Goal: Transaction & Acquisition: Purchase product/service

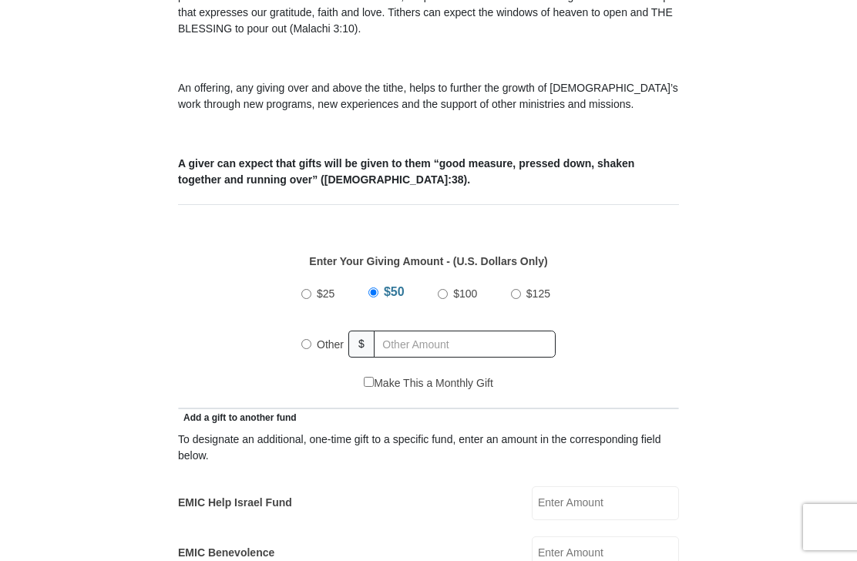
scroll to position [482, 0]
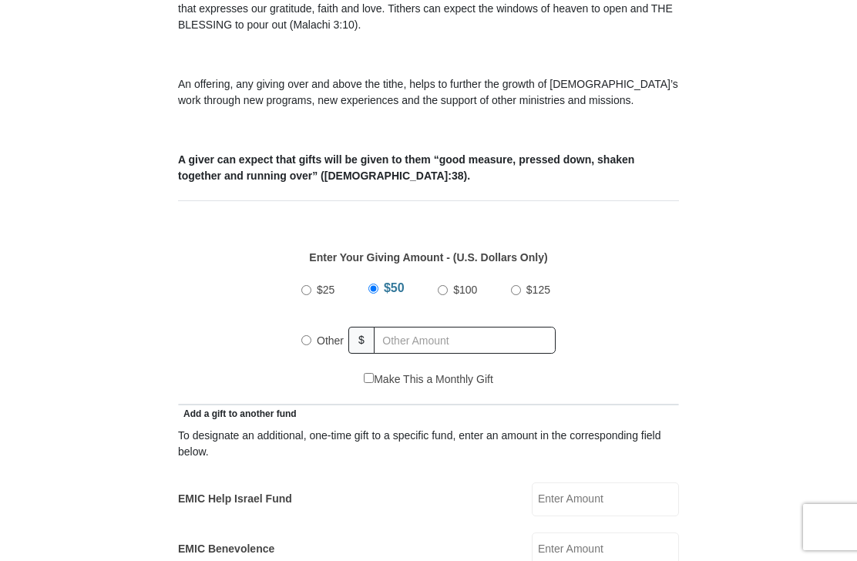
click at [314, 349] on label "Other" at bounding box center [330, 341] width 38 height 34
click at [311, 345] on input "Other" at bounding box center [306, 340] width 10 height 10
radio input "true"
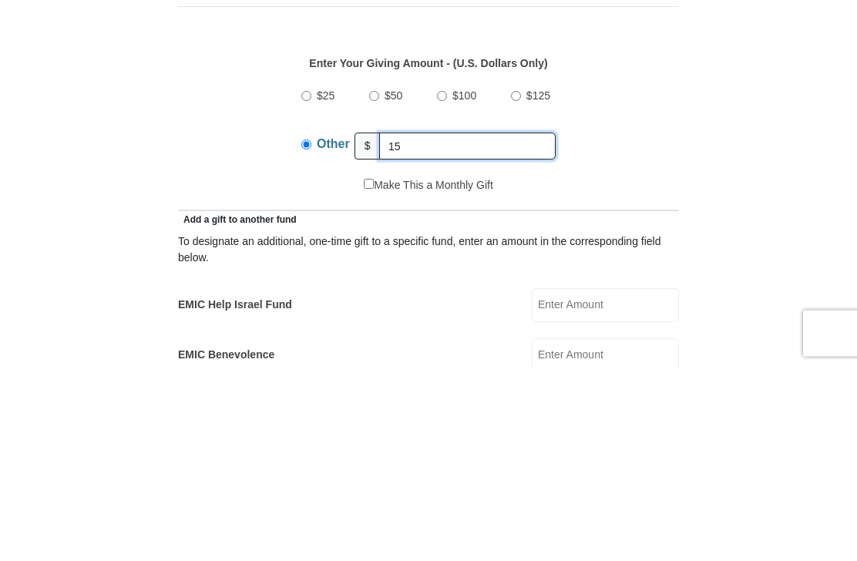
type input "15"
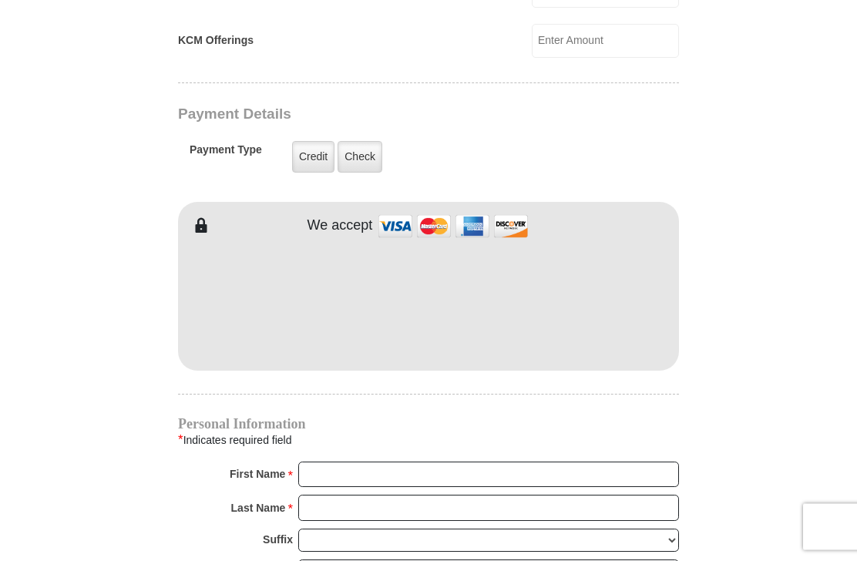
scroll to position [1141, 0]
click at [368, 160] on label "Check" at bounding box center [360, 157] width 45 height 32
click at [0, 0] on input "Check" at bounding box center [0, 0] width 0 height 0
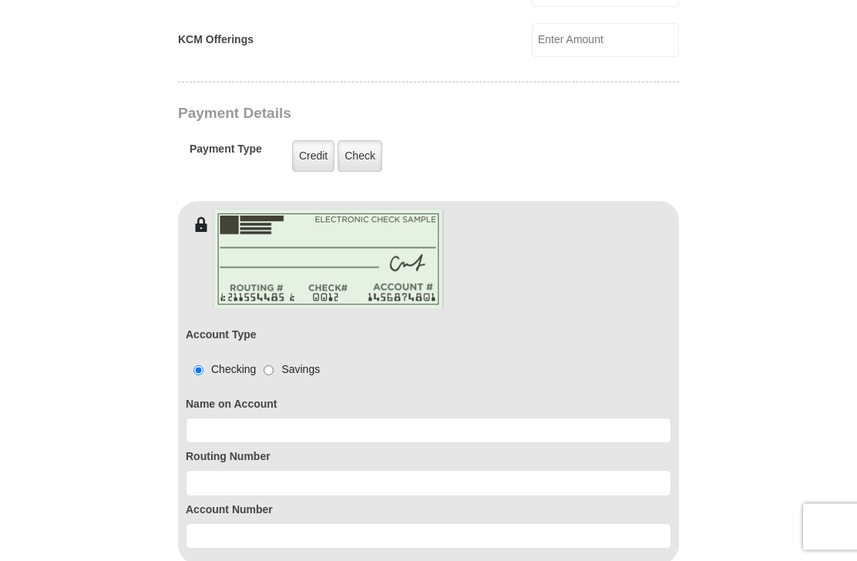
scroll to position [1142, 0]
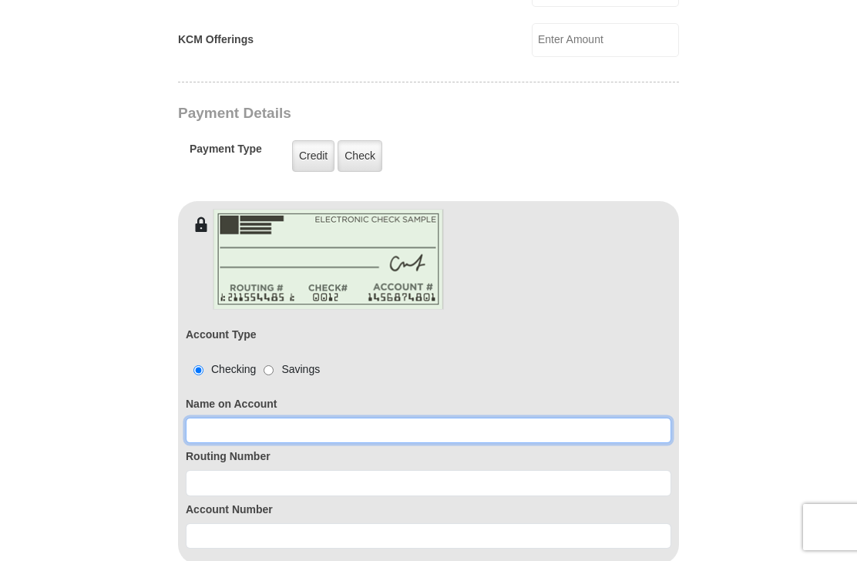
click at [246, 436] on input at bounding box center [428, 431] width 485 height 26
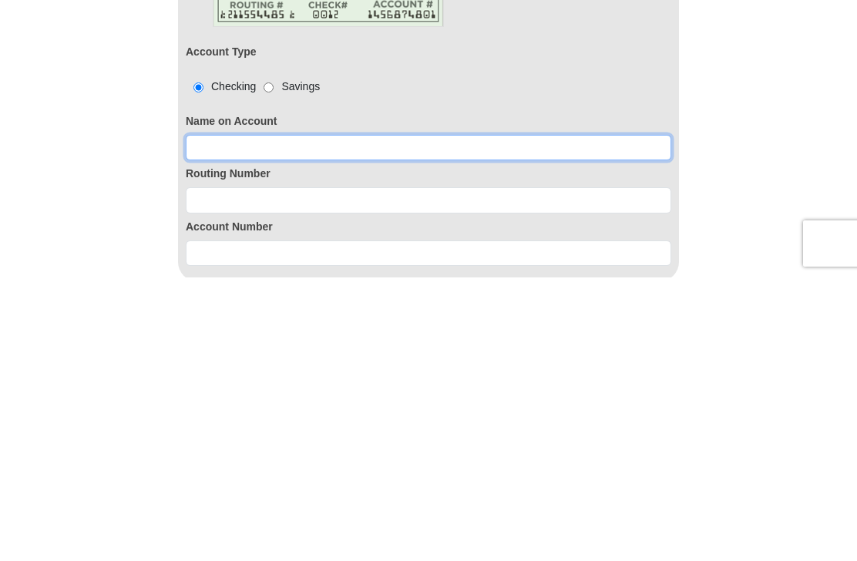
type input "[PERSON_NAME]"
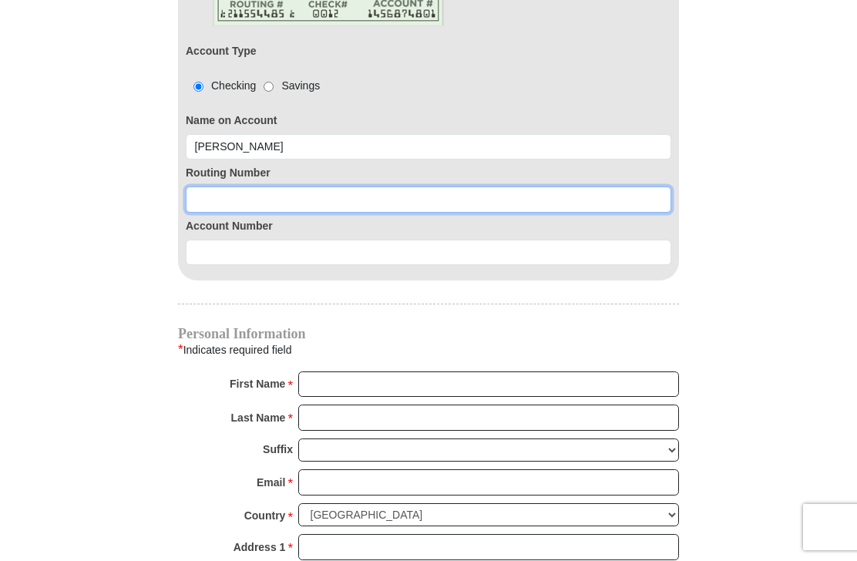
click at [236, 205] on input at bounding box center [428, 199] width 485 height 26
type input "111301122"
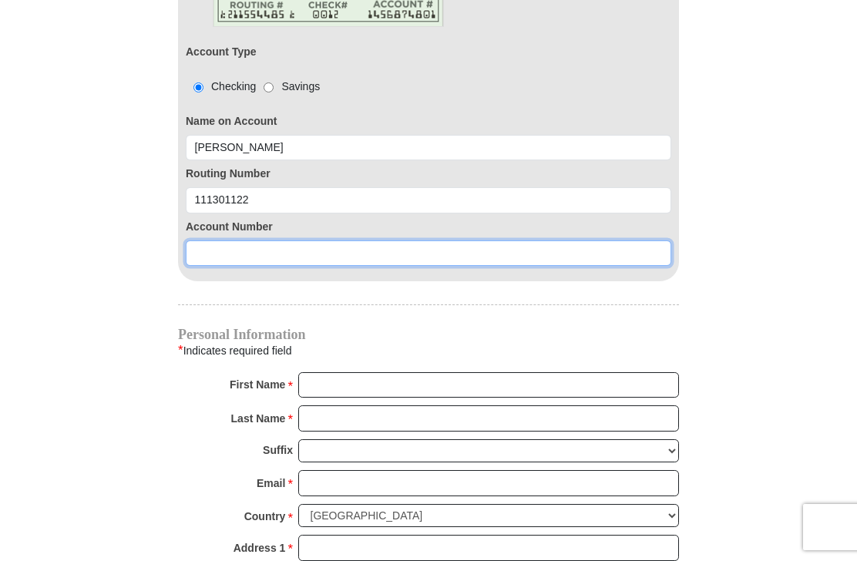
click at [228, 259] on input at bounding box center [428, 253] width 485 height 26
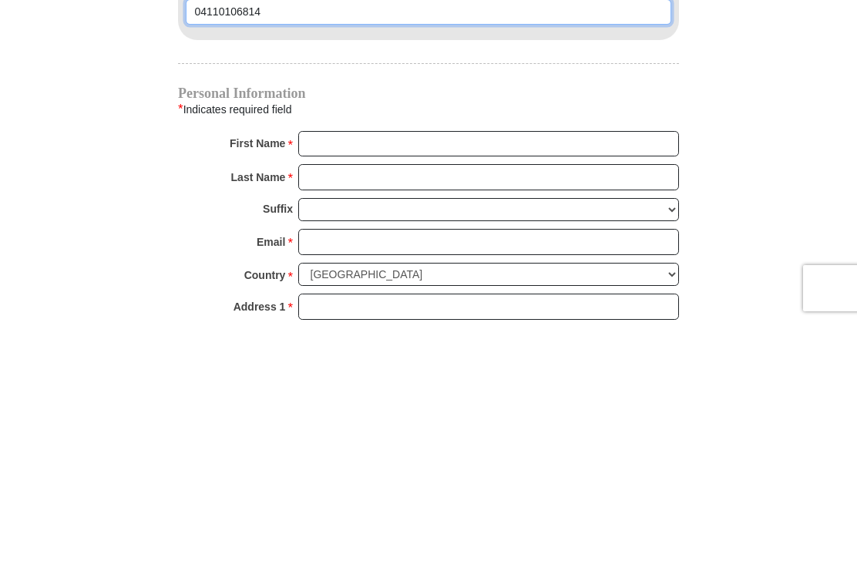
scroll to position [1428, 0]
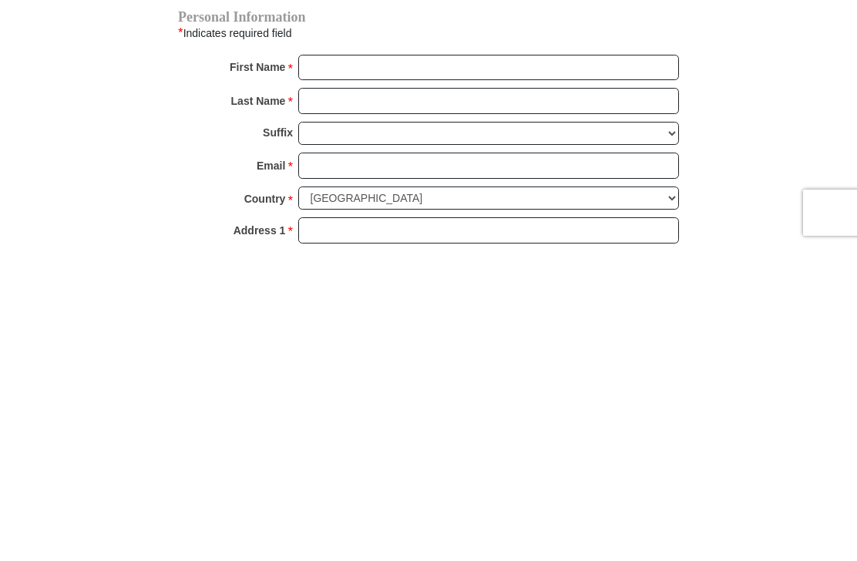
type input "04110106814"
click at [340, 369] on input "First Name *" at bounding box center [488, 382] width 381 height 26
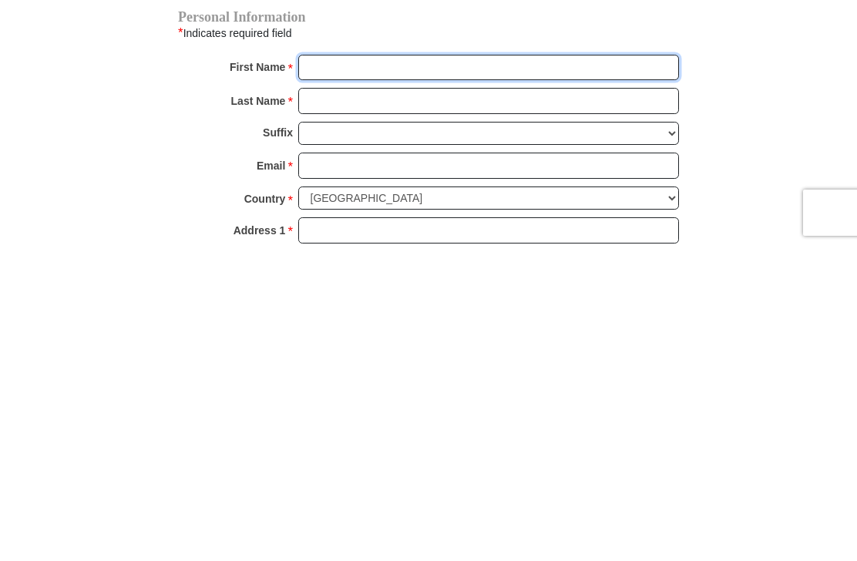
type input "[PERSON_NAME]"
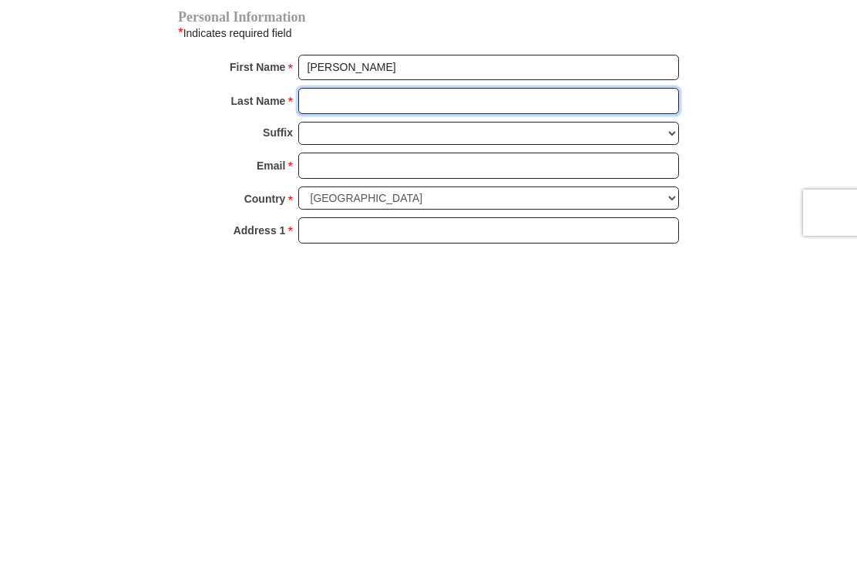
type input "Winchester"
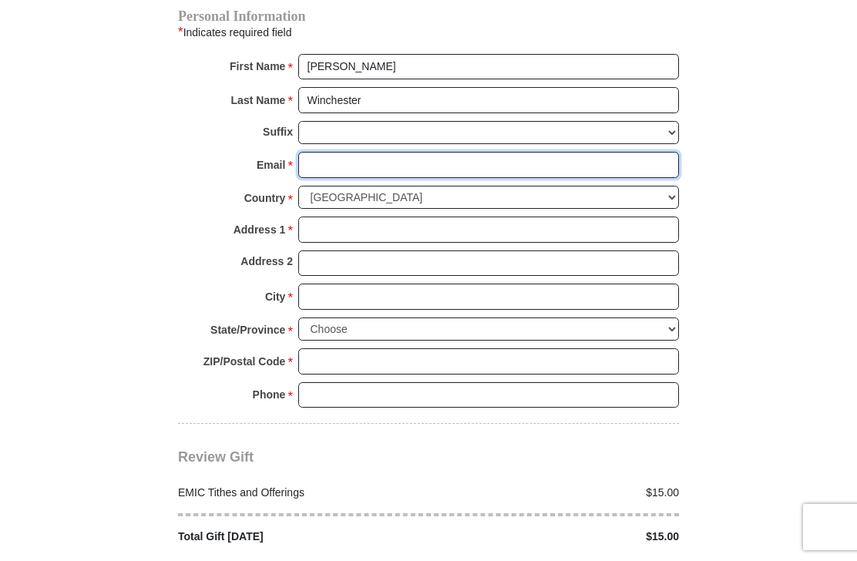
click at [335, 167] on input "Email *" at bounding box center [488, 165] width 381 height 26
type input "[EMAIL_ADDRESS][DOMAIN_NAME]"
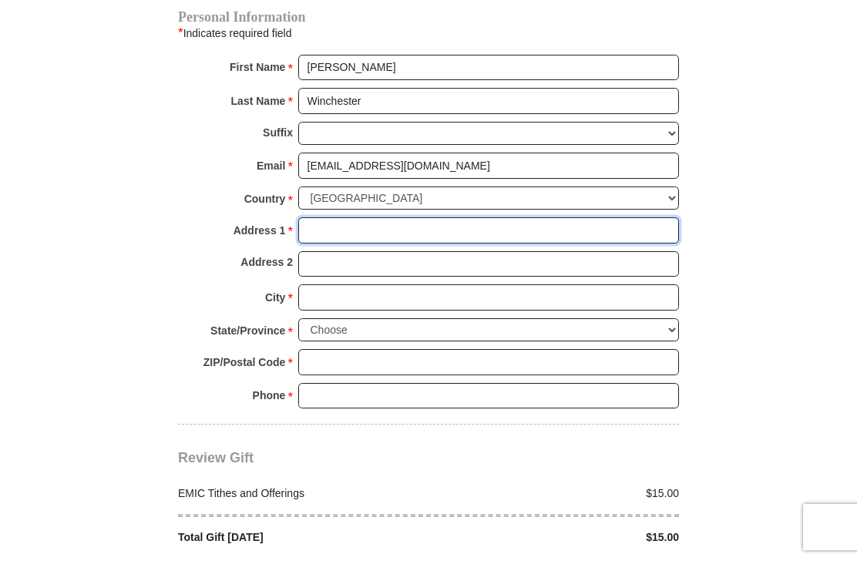
click at [339, 227] on input "Address 1 *" at bounding box center [488, 230] width 381 height 26
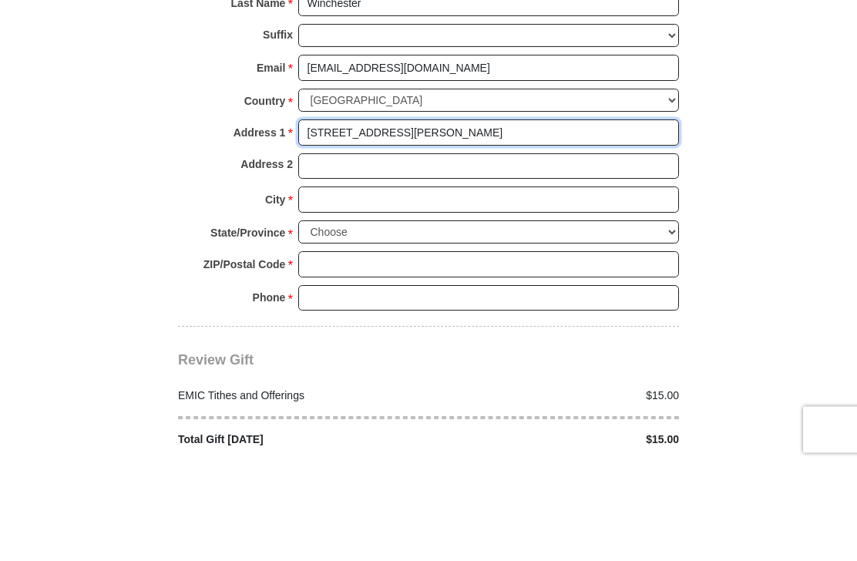
type input "[STREET_ADDRESS][PERSON_NAME]"
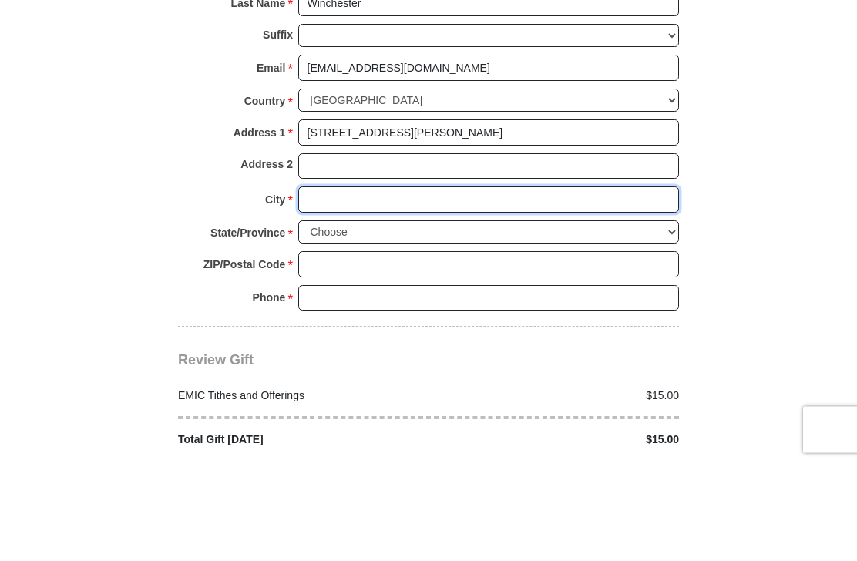
click at [343, 284] on input "City *" at bounding box center [488, 297] width 381 height 26
type input "Abilene"
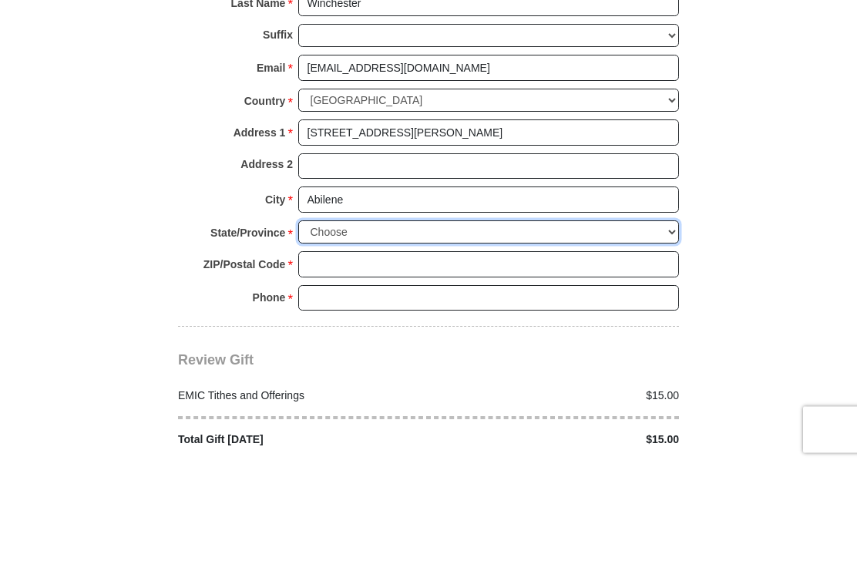
click at [344, 318] on select "Choose [US_STATE] [US_STATE] [US_STATE] [US_STATE] [US_STATE] Armed Forces Amer…" at bounding box center [488, 330] width 381 height 24
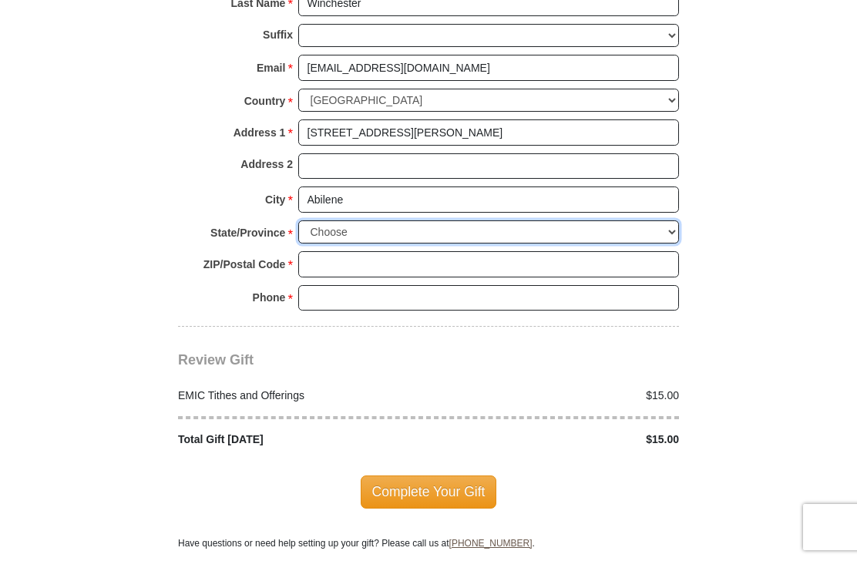
select select "[GEOGRAPHIC_DATA]"
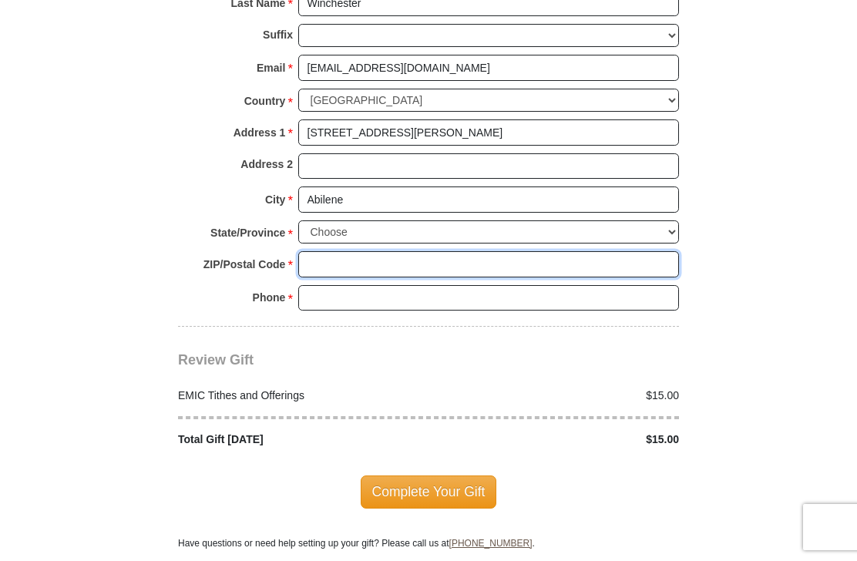
click at [330, 254] on input "ZIP/Postal Code *" at bounding box center [488, 264] width 381 height 26
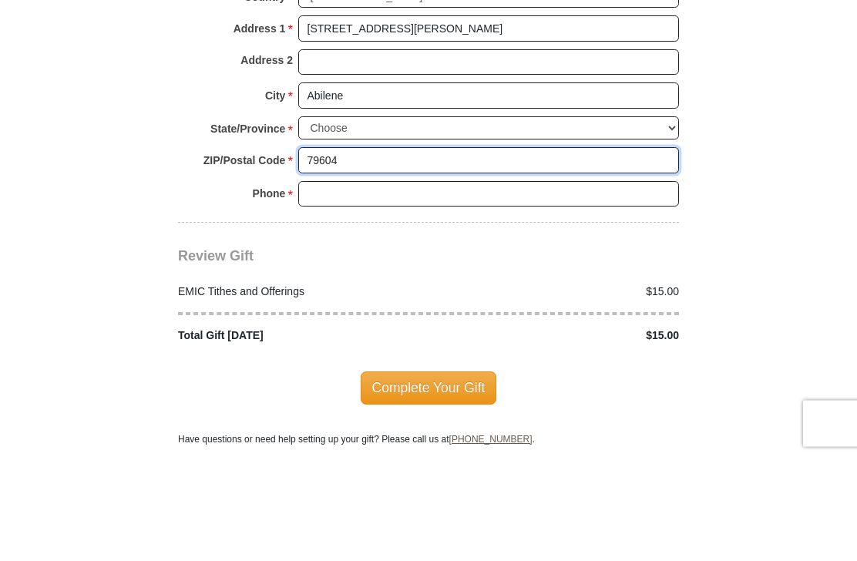
type input "79604"
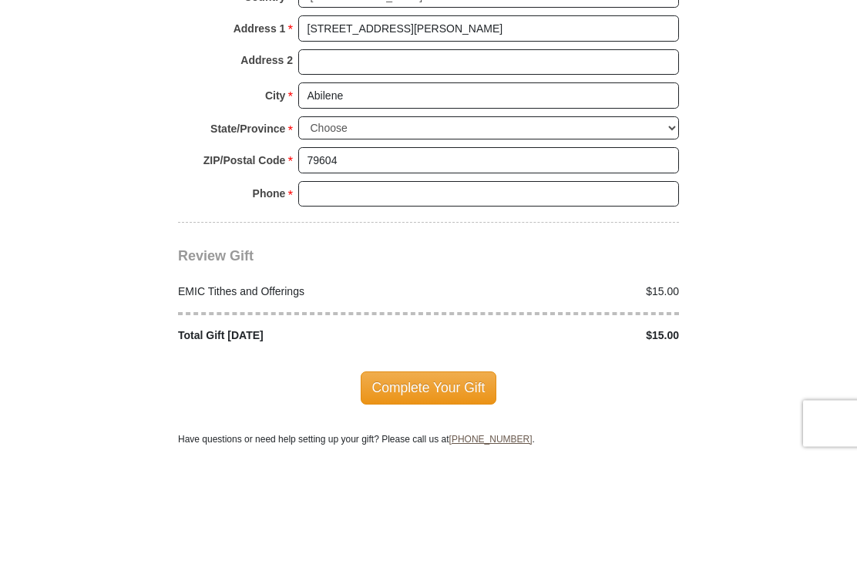
click at [320, 285] on input "Phone * *" at bounding box center [488, 298] width 381 height 26
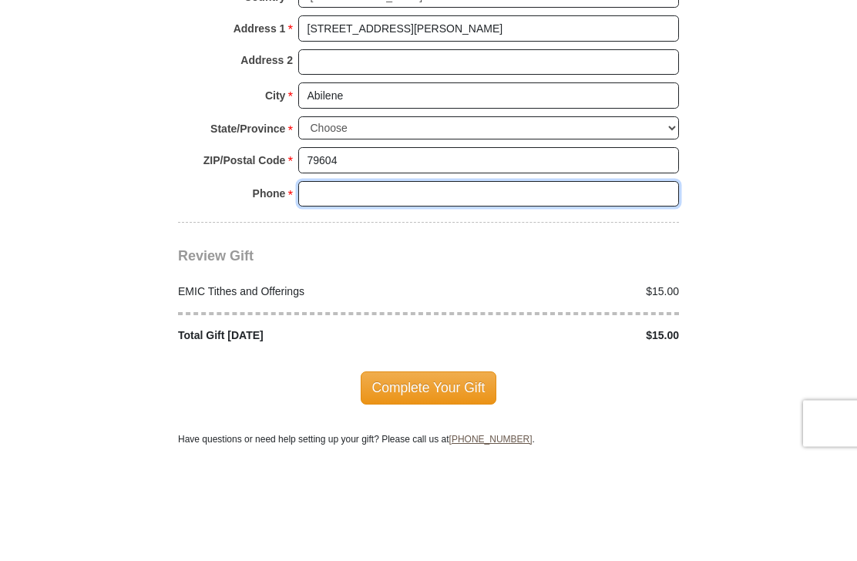
type input "3257251063"
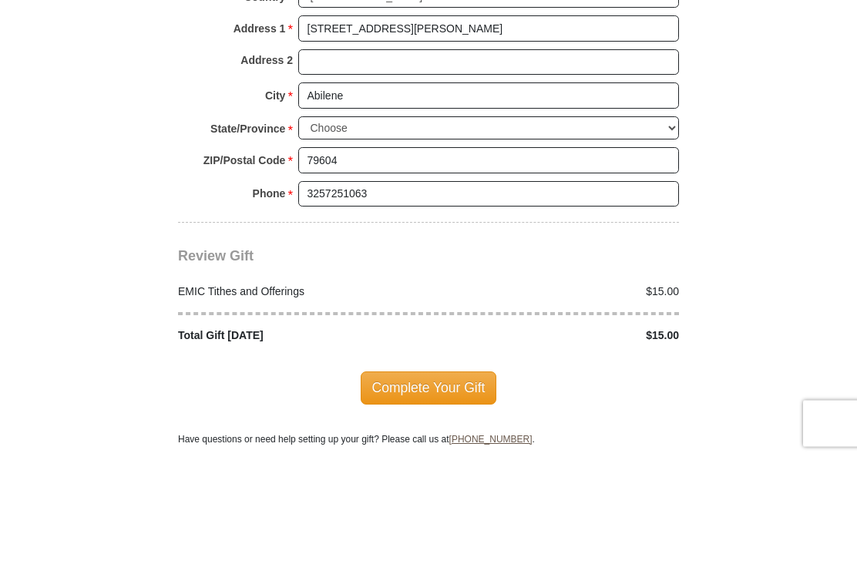
scroll to position [1944, 0]
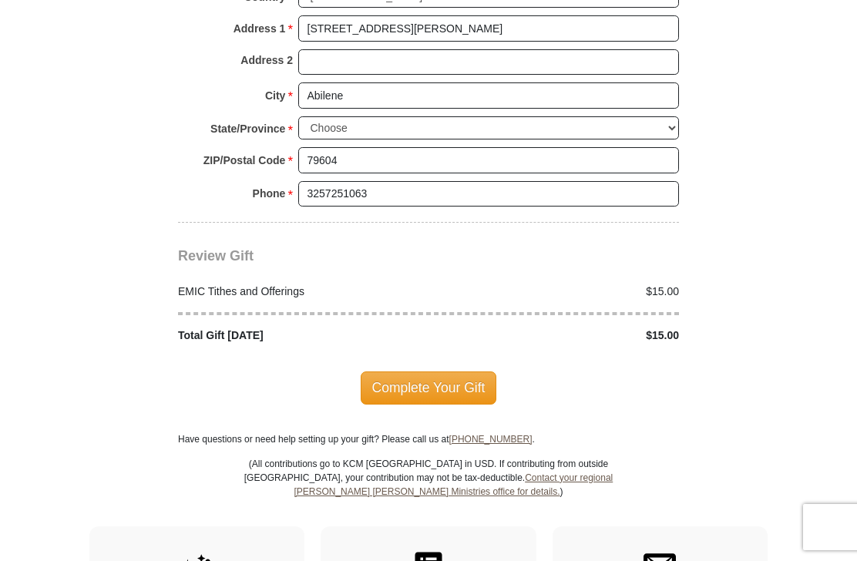
click at [459, 382] on span "Complete Your Gift" at bounding box center [429, 387] width 136 height 32
